Goal: Navigation & Orientation: Understand site structure

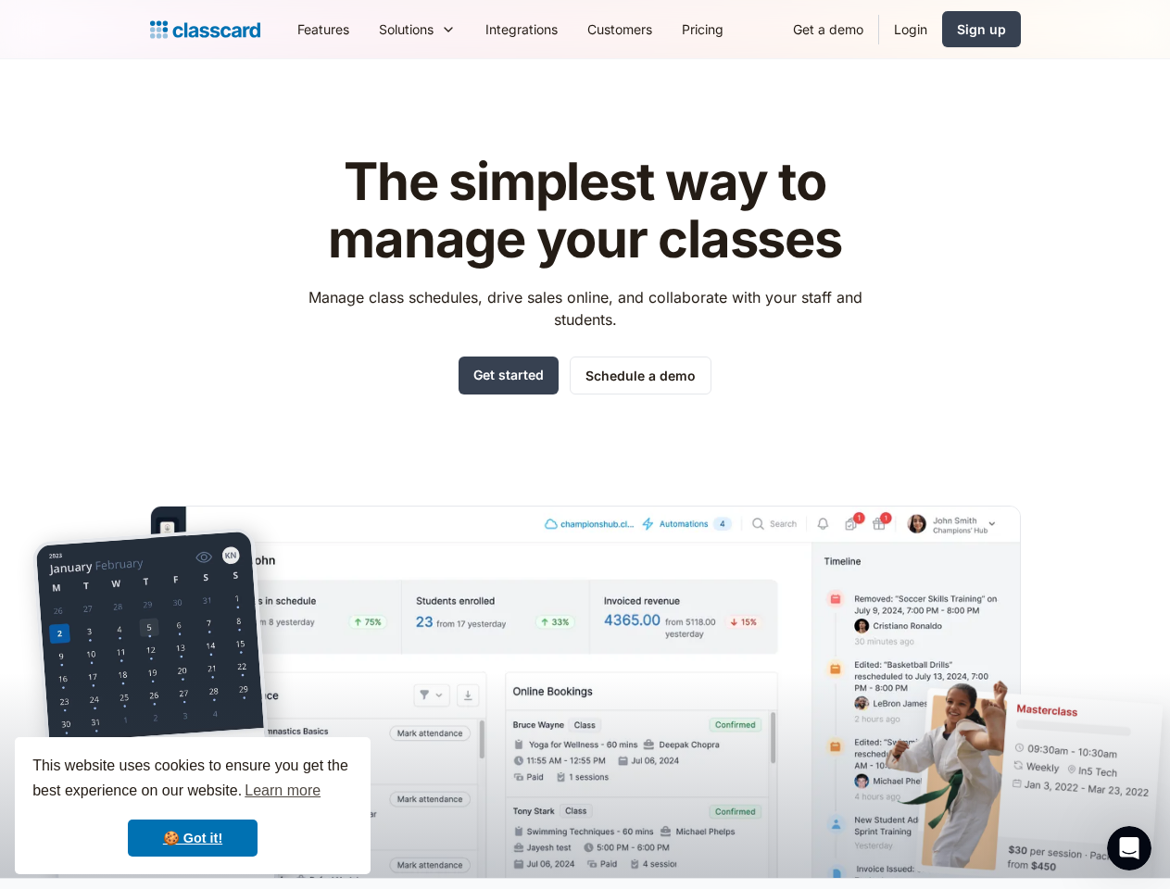
click at [585, 445] on div "The simplest way to manage your classes Manage class schedules, drive sales onl…" at bounding box center [585, 501] width 871 height 754
click at [193, 806] on div "This website uses cookies to ensure you get the best experience on our website.…" at bounding box center [193, 805] width 356 height 137
click at [651, 29] on nav "Features Resources Blog The latest industry news, updates and info. Customer st…" at bounding box center [652, 29] width 738 height 42
click at [364, 29] on div "Solutions Sports academy Swim school Dance studio Gymnastics Music school Marti…" at bounding box center [417, 29] width 107 height 42
click at [1129, 849] on icon "Open Intercom Messenger" at bounding box center [1129, 849] width 31 height 31
